Goal: Download file/media

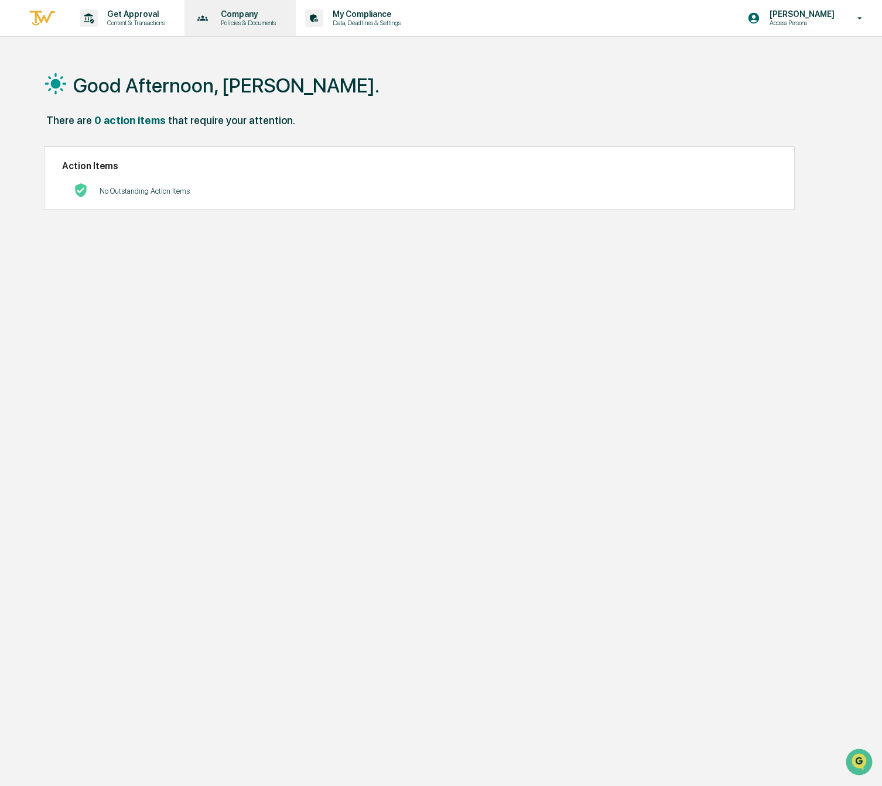
click at [270, 20] on p "Policies & Documents" at bounding box center [246, 23] width 70 height 8
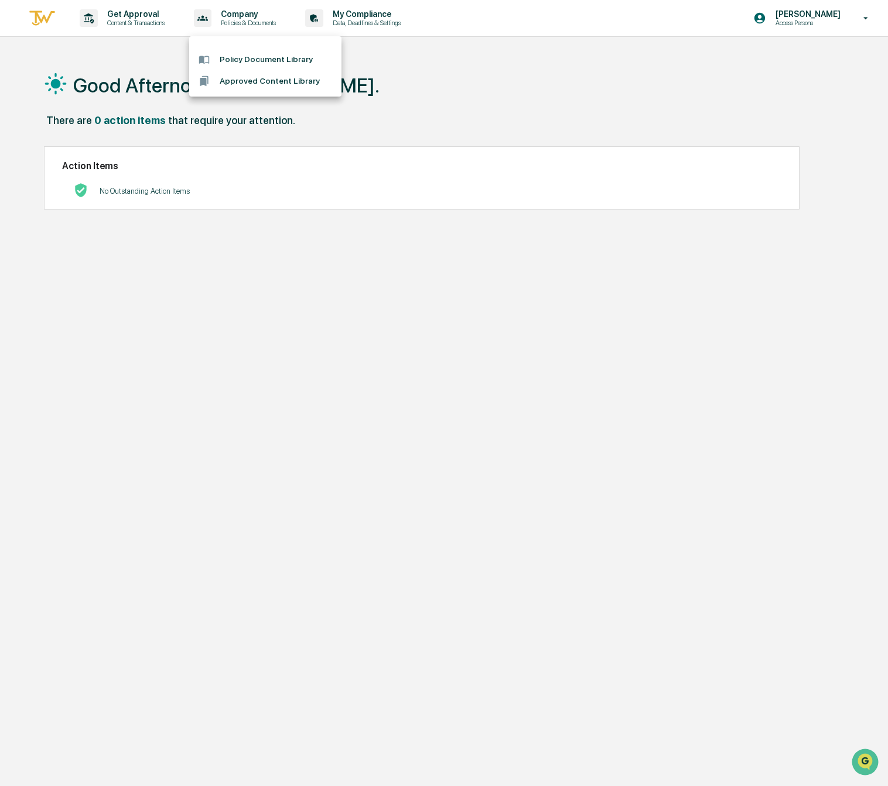
click at [281, 64] on li "Policy Document Library" at bounding box center [265, 60] width 152 height 22
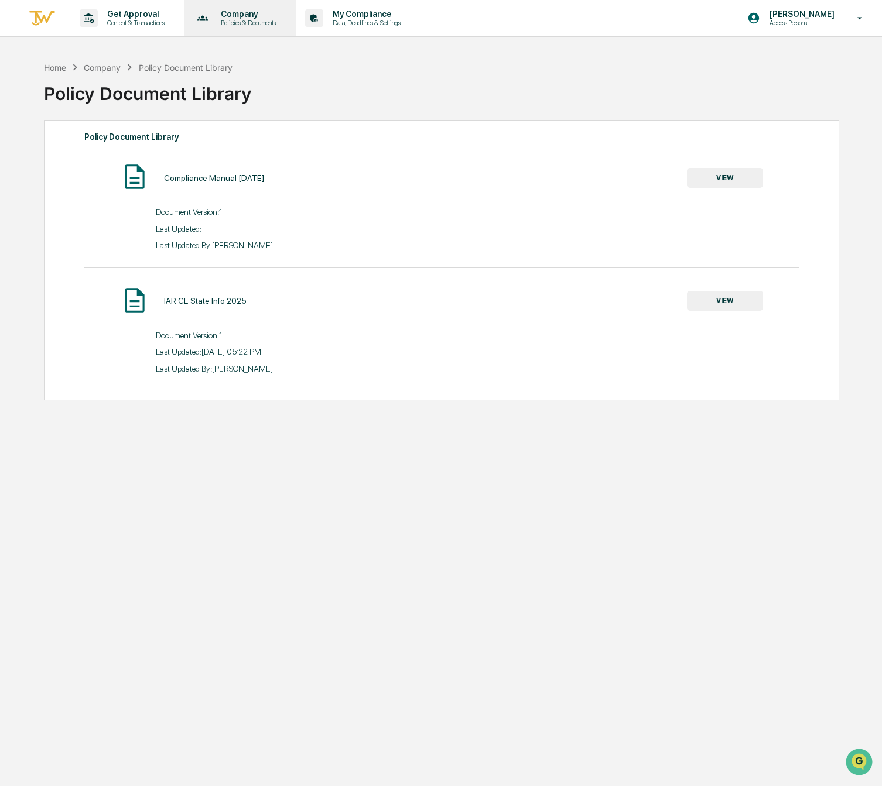
click at [218, 14] on p "Company" at bounding box center [246, 13] width 70 height 9
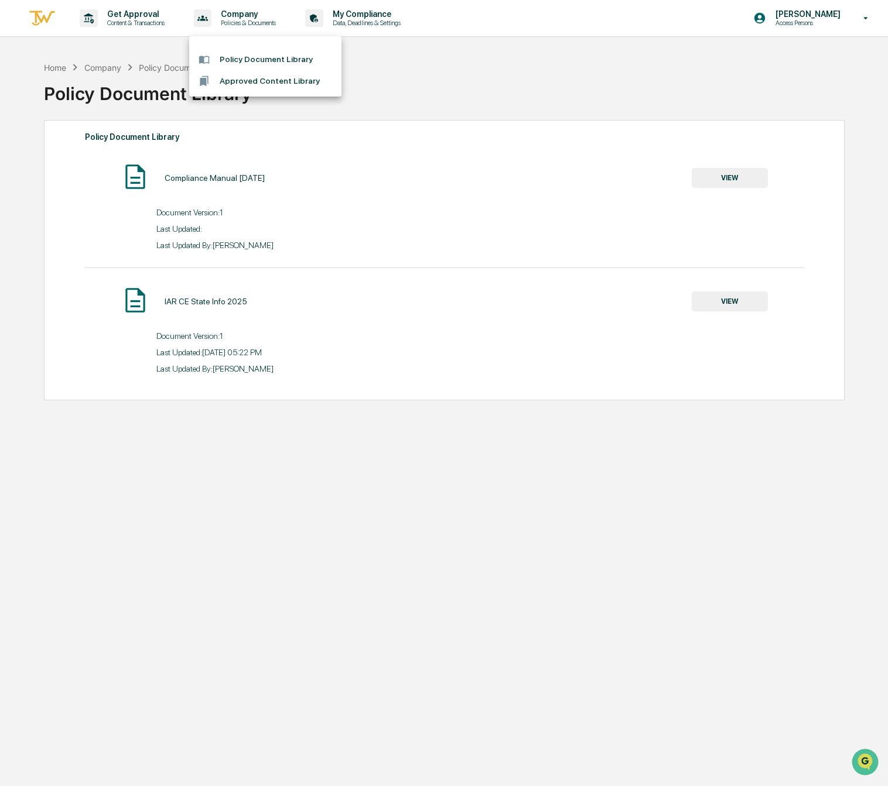
click at [252, 78] on li "Approved Content Library" at bounding box center [265, 81] width 152 height 22
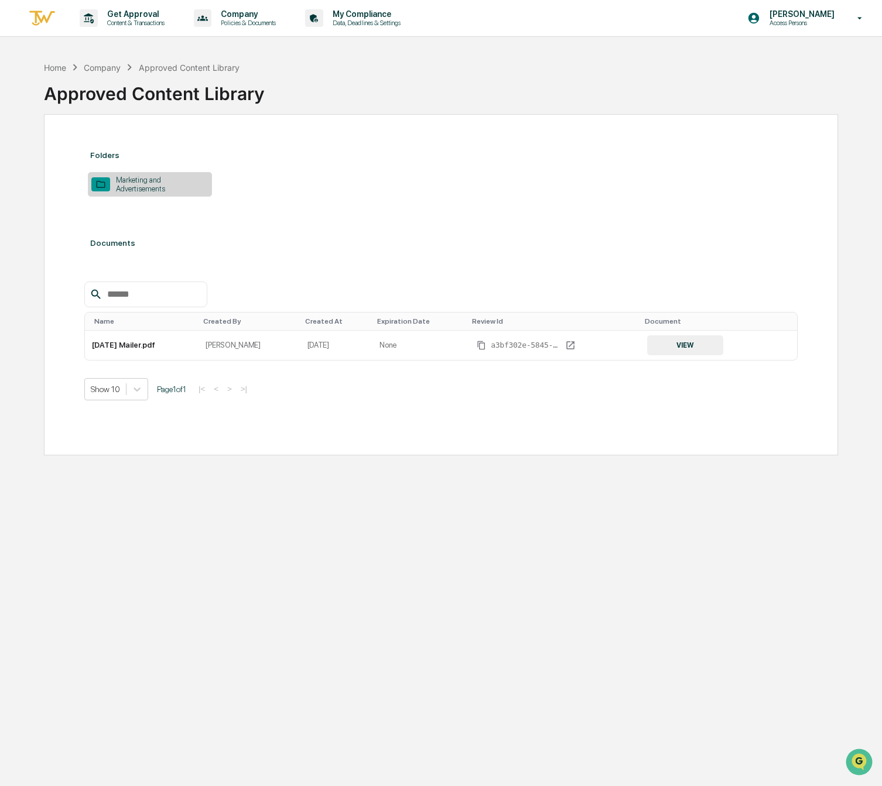
click at [112, 68] on div "Company" at bounding box center [102, 68] width 37 height 10
click at [142, 14] on p "Get Approval" at bounding box center [134, 13] width 73 height 9
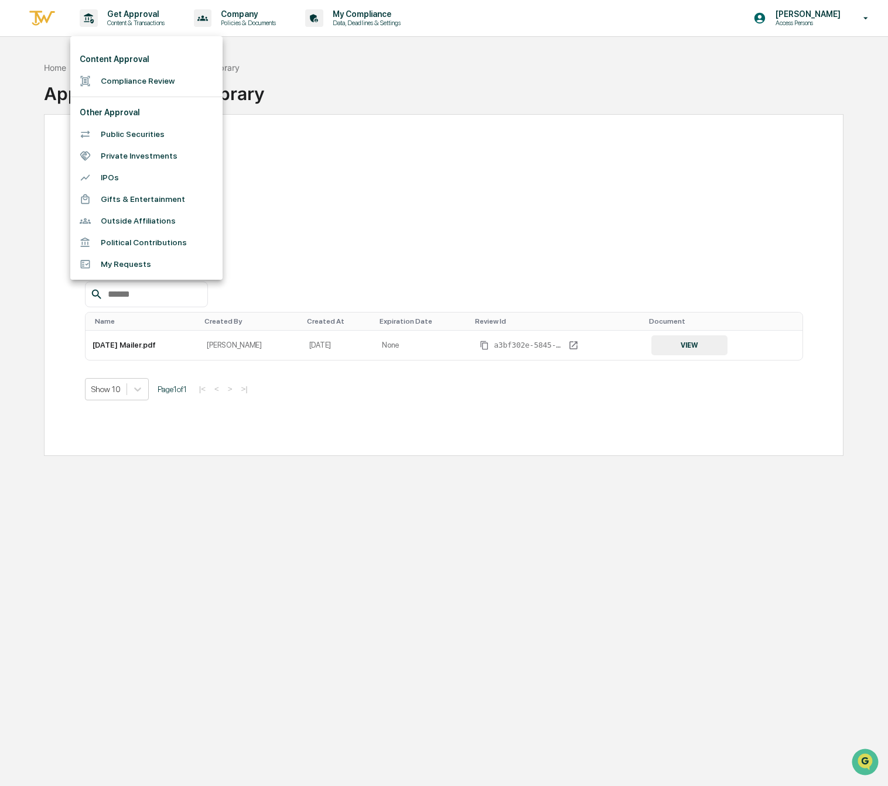
click at [369, 94] on div at bounding box center [444, 393] width 888 height 786
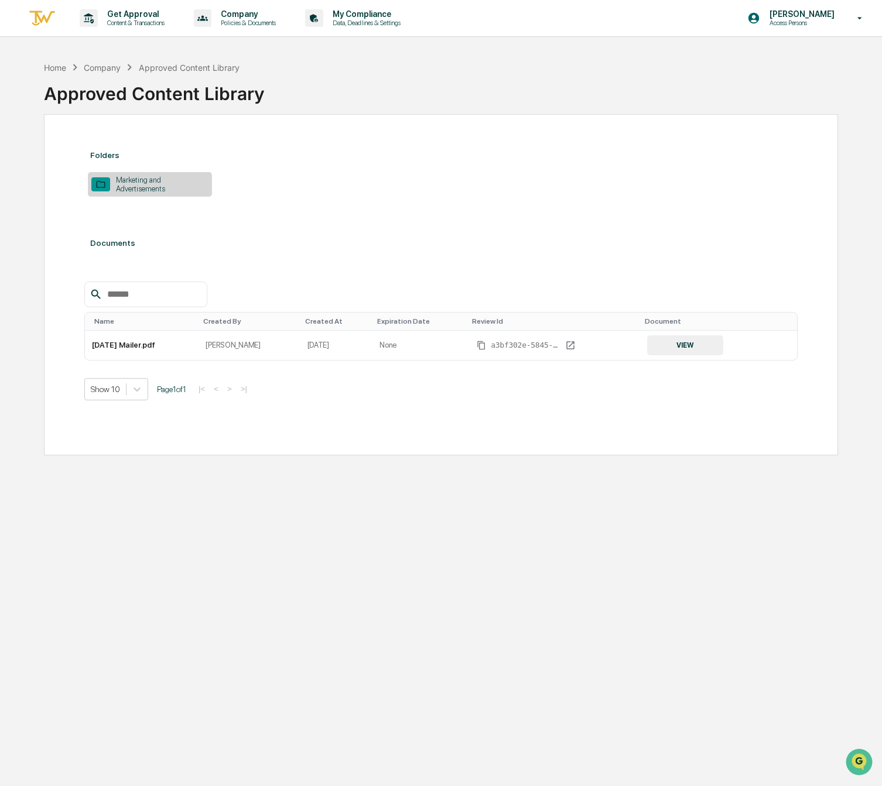
click at [783, 26] on div "Peggyann Mueller Access Persons" at bounding box center [808, 18] width 146 height 36
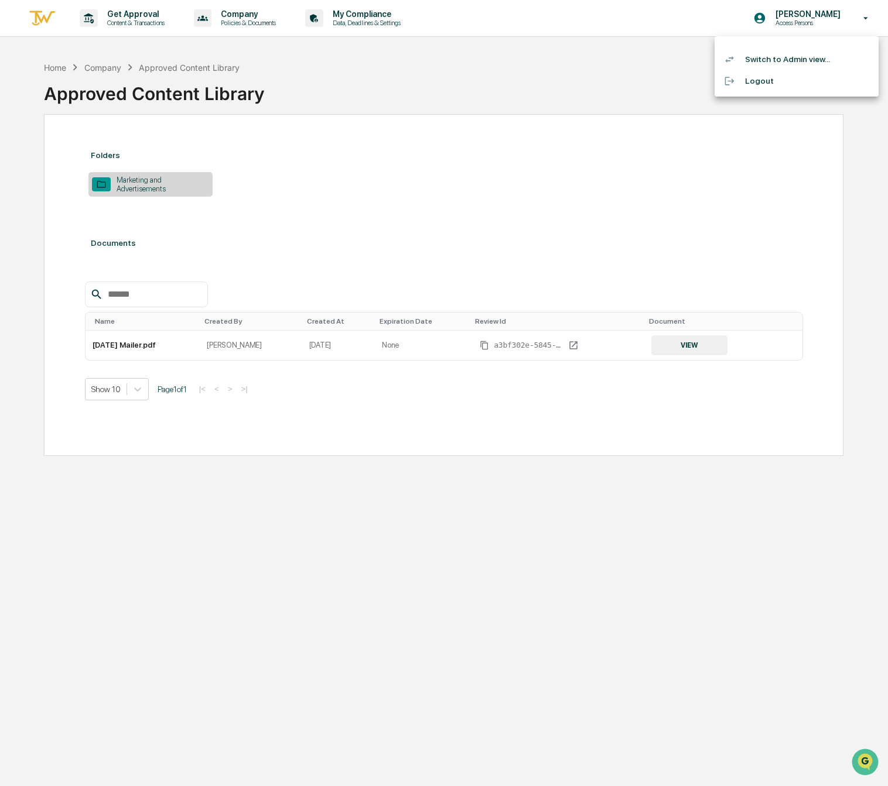
click at [768, 60] on li "Switch to Admin view..." at bounding box center [796, 60] width 164 height 22
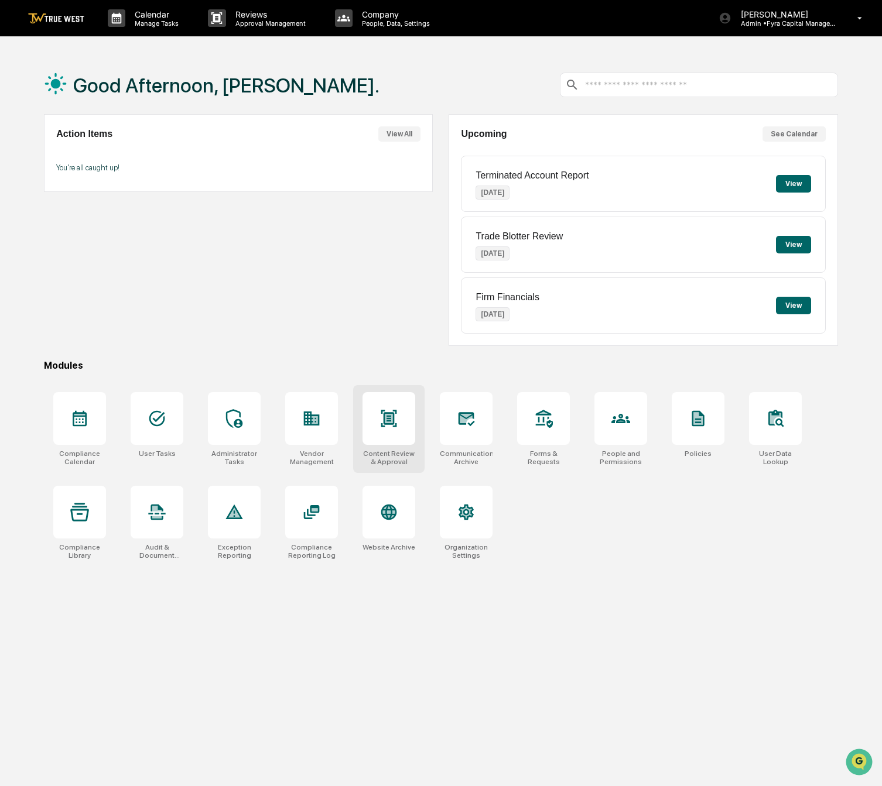
click at [387, 422] on icon at bounding box center [389, 418] width 16 height 17
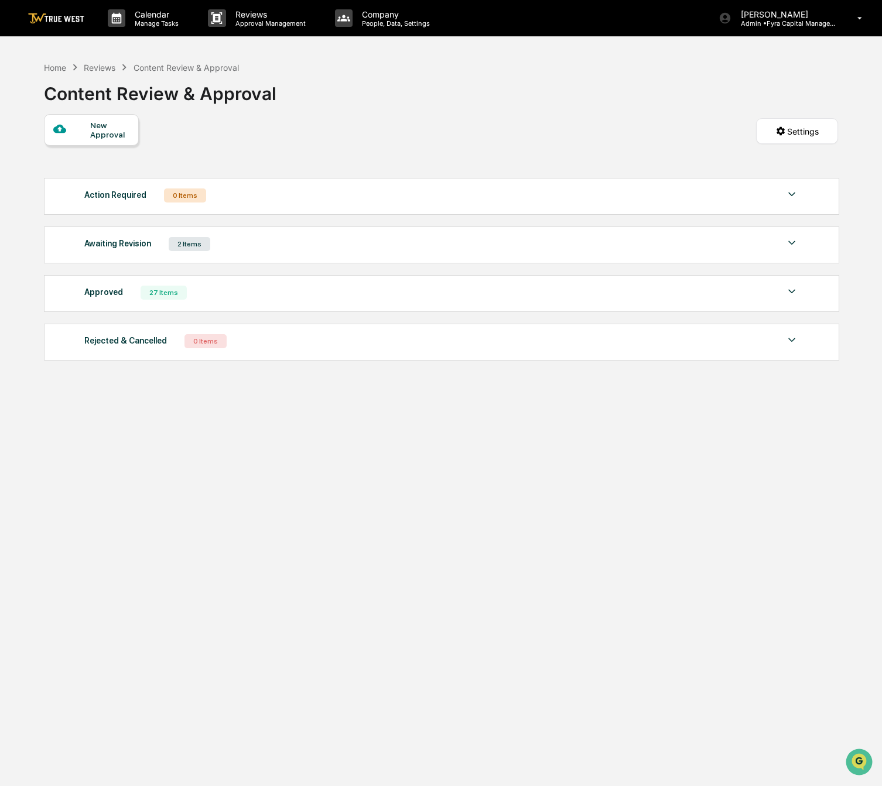
click at [152, 295] on div "27 Items" at bounding box center [164, 293] width 46 height 14
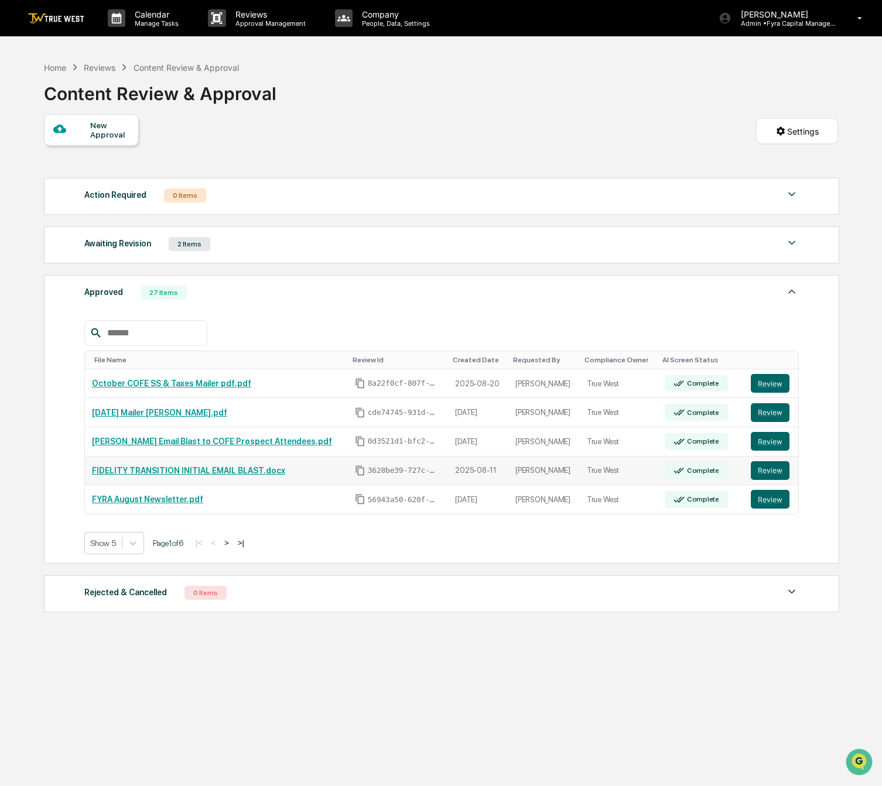
click at [225, 469] on link "FIDELITY TRANSITION INITIAL EMAIL BLAST.docx" at bounding box center [188, 470] width 193 height 9
